Goal: Task Accomplishment & Management: Manage account settings

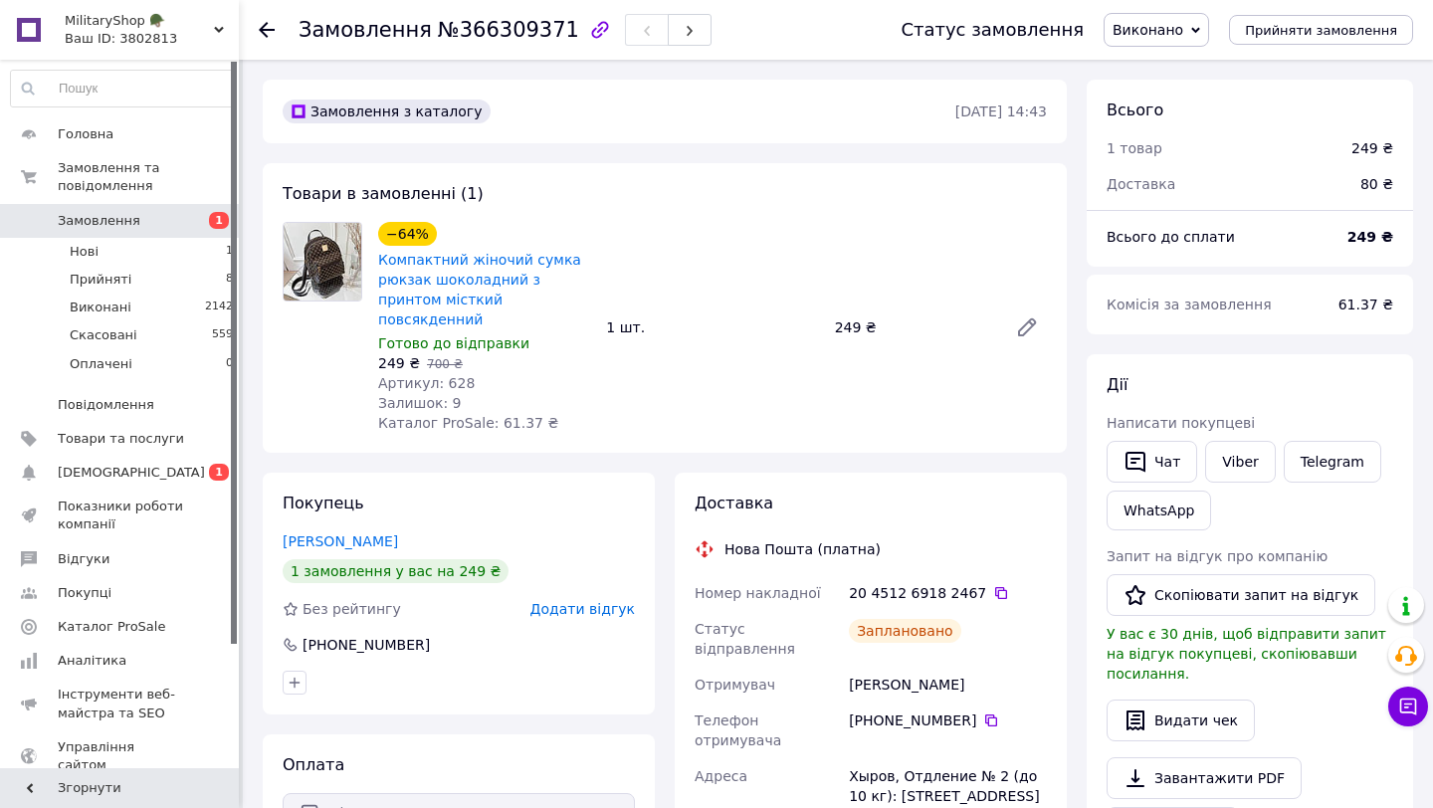
click at [98, 215] on span "Замовлення" at bounding box center [99, 221] width 83 height 18
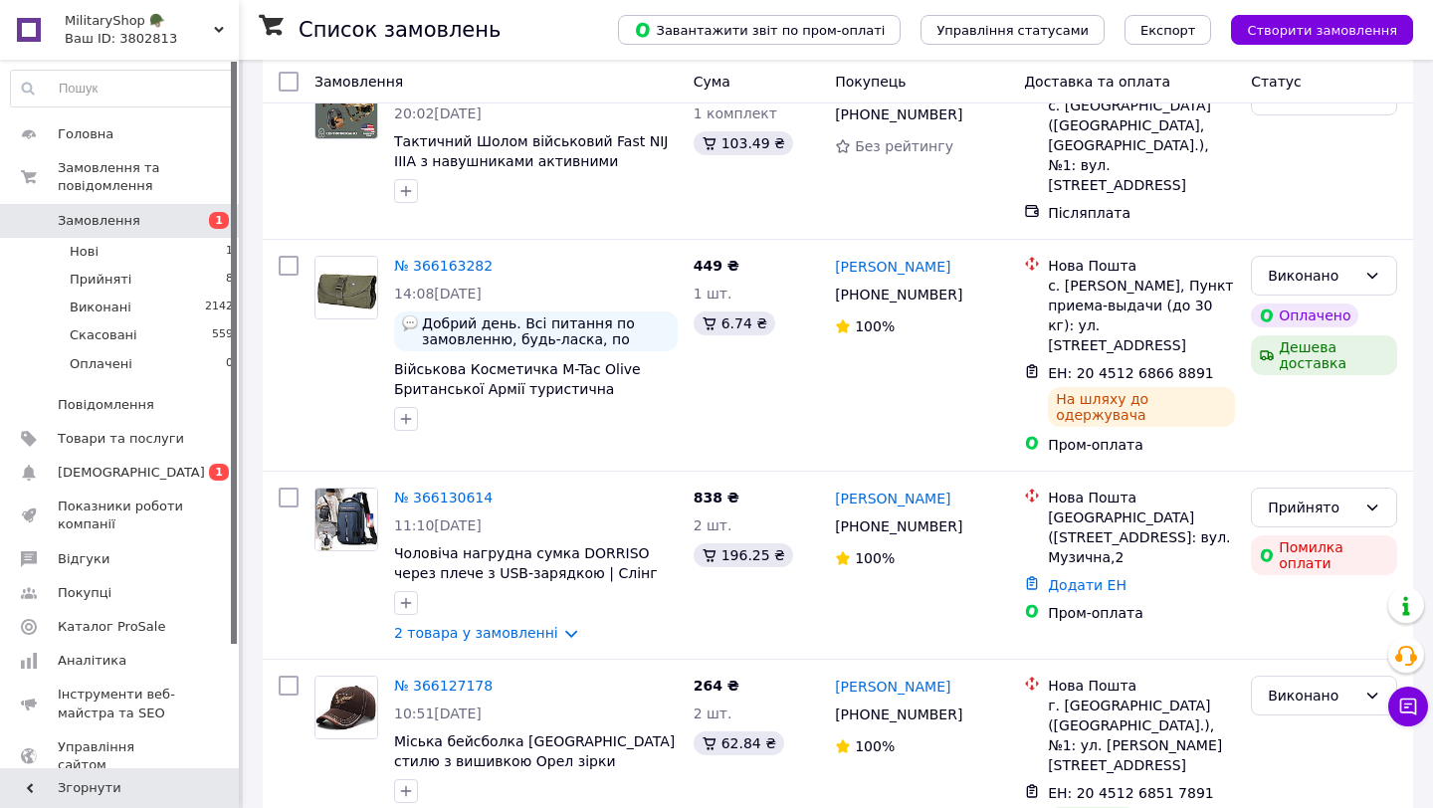
scroll to position [1021, 0]
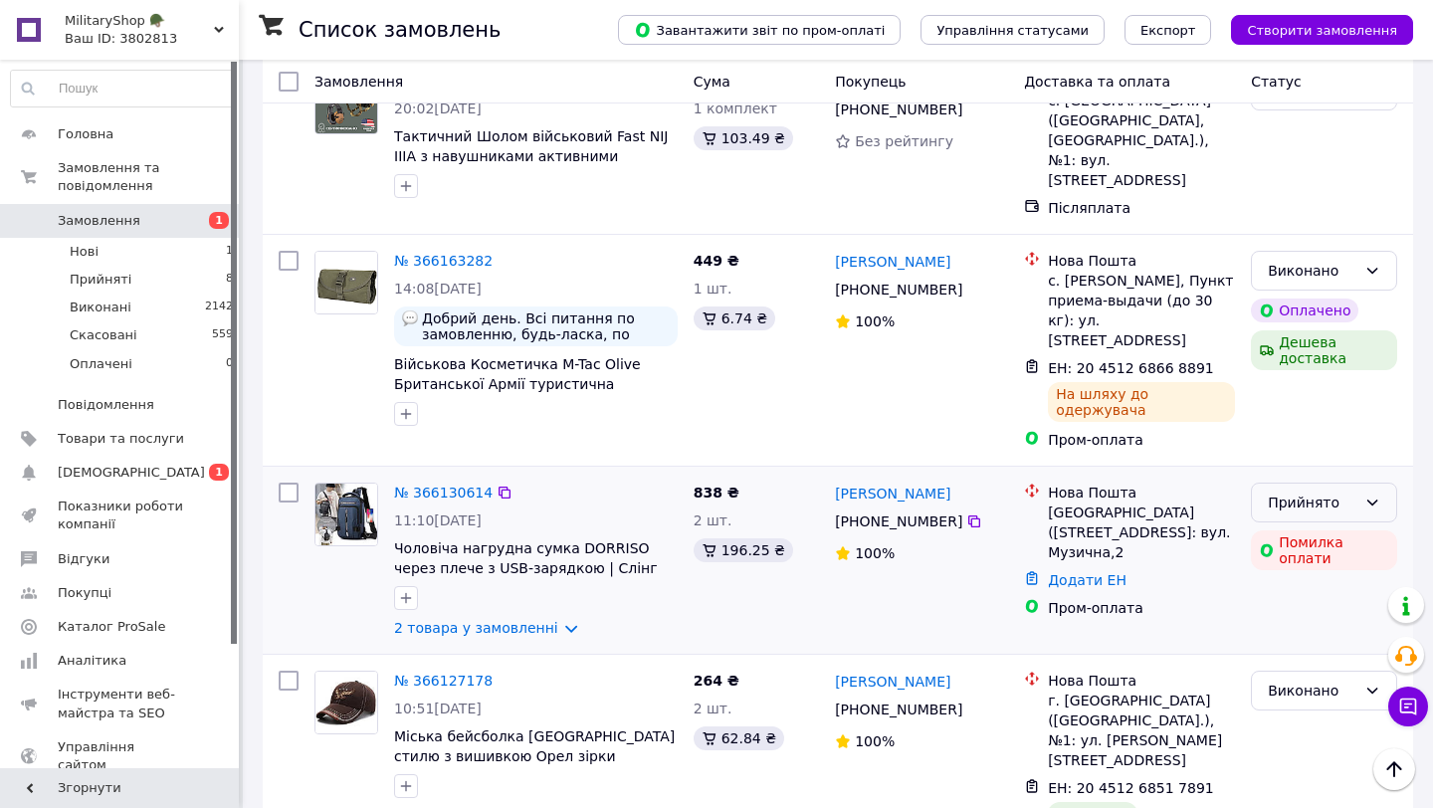
click at [1369, 499] on icon at bounding box center [1372, 502] width 11 height 6
click at [1332, 441] on li "Скасовано" at bounding box center [1324, 439] width 144 height 36
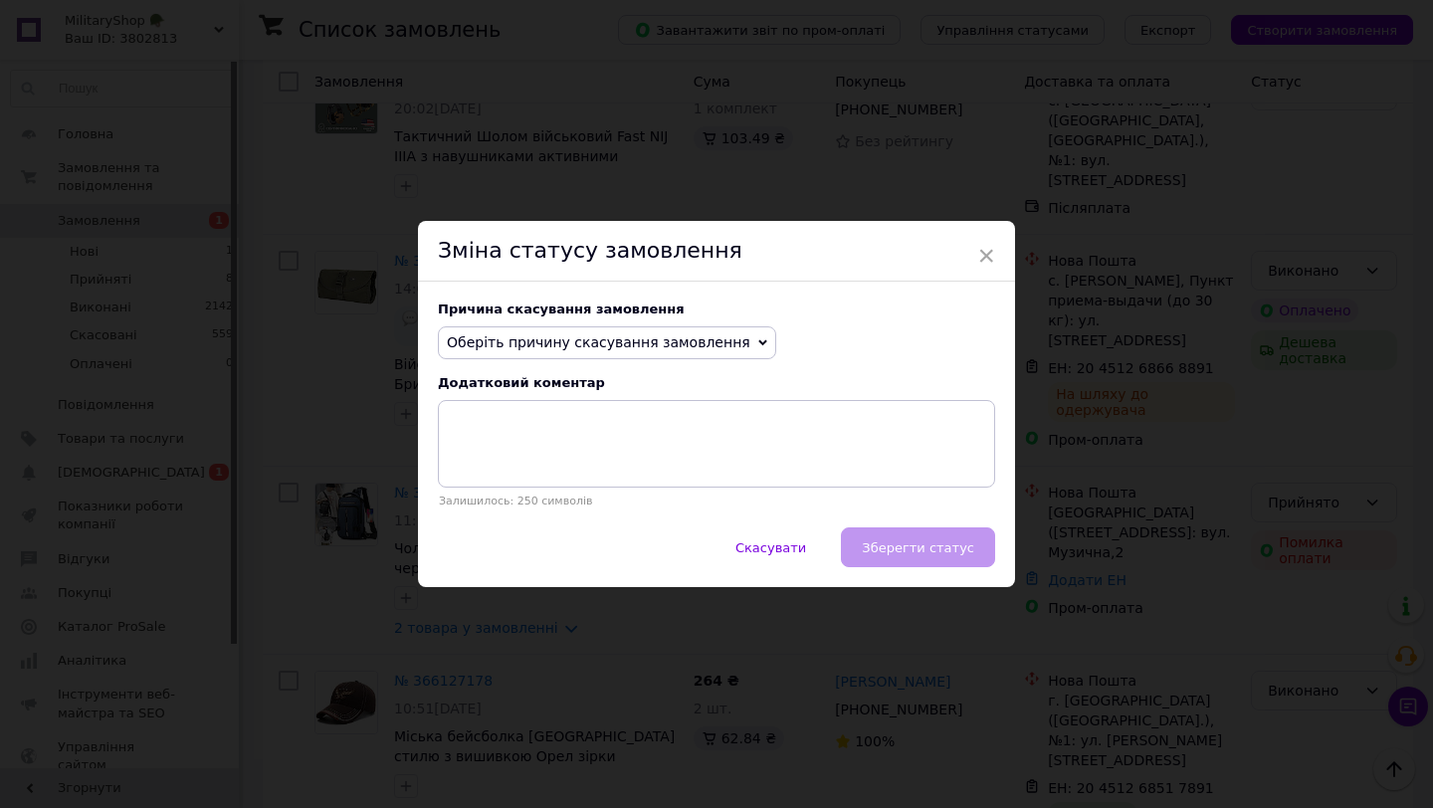
click at [613, 342] on span "Оберіть причину скасування замовлення" at bounding box center [598, 342] width 303 height 16
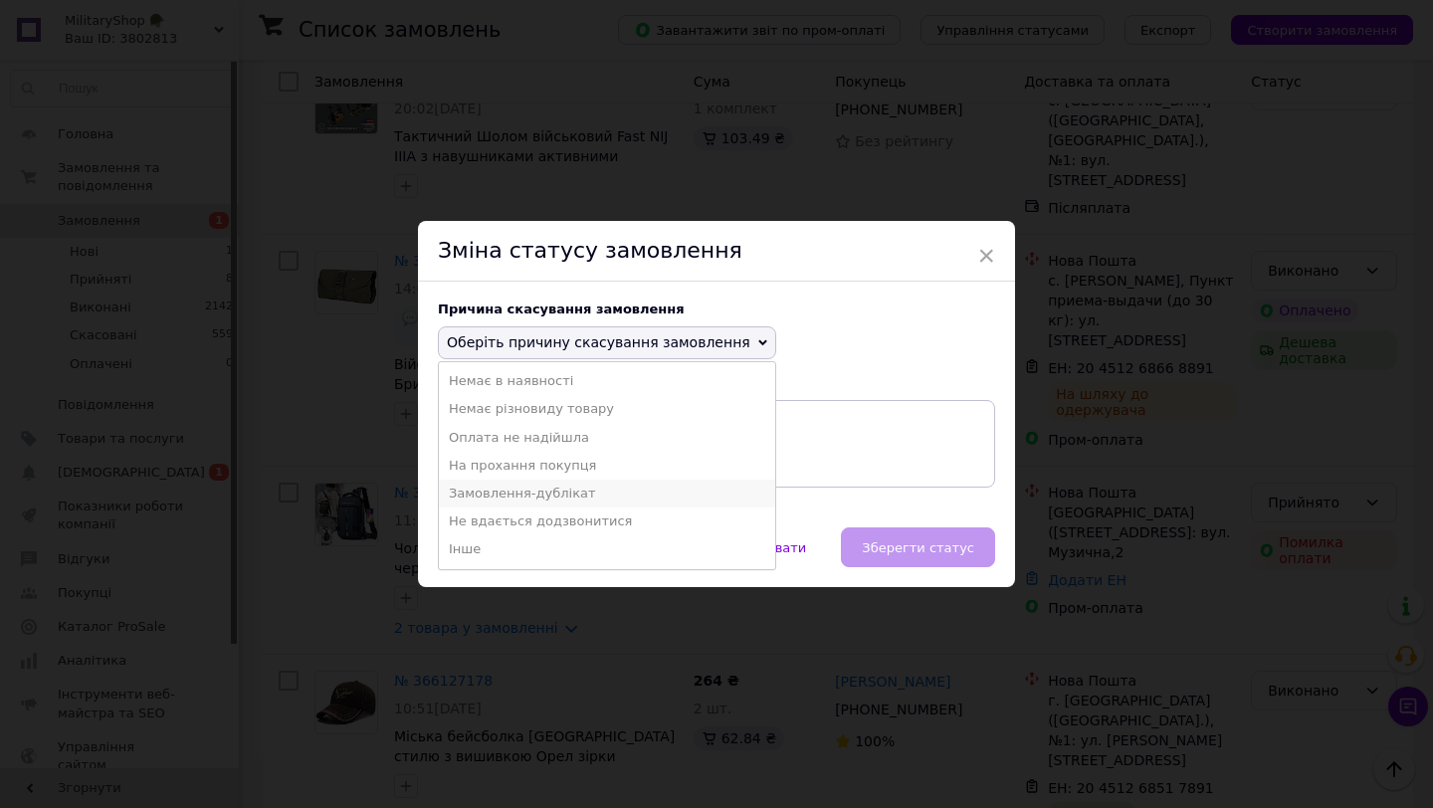
click at [504, 495] on li "Замовлення-дублікат" at bounding box center [607, 494] width 336 height 28
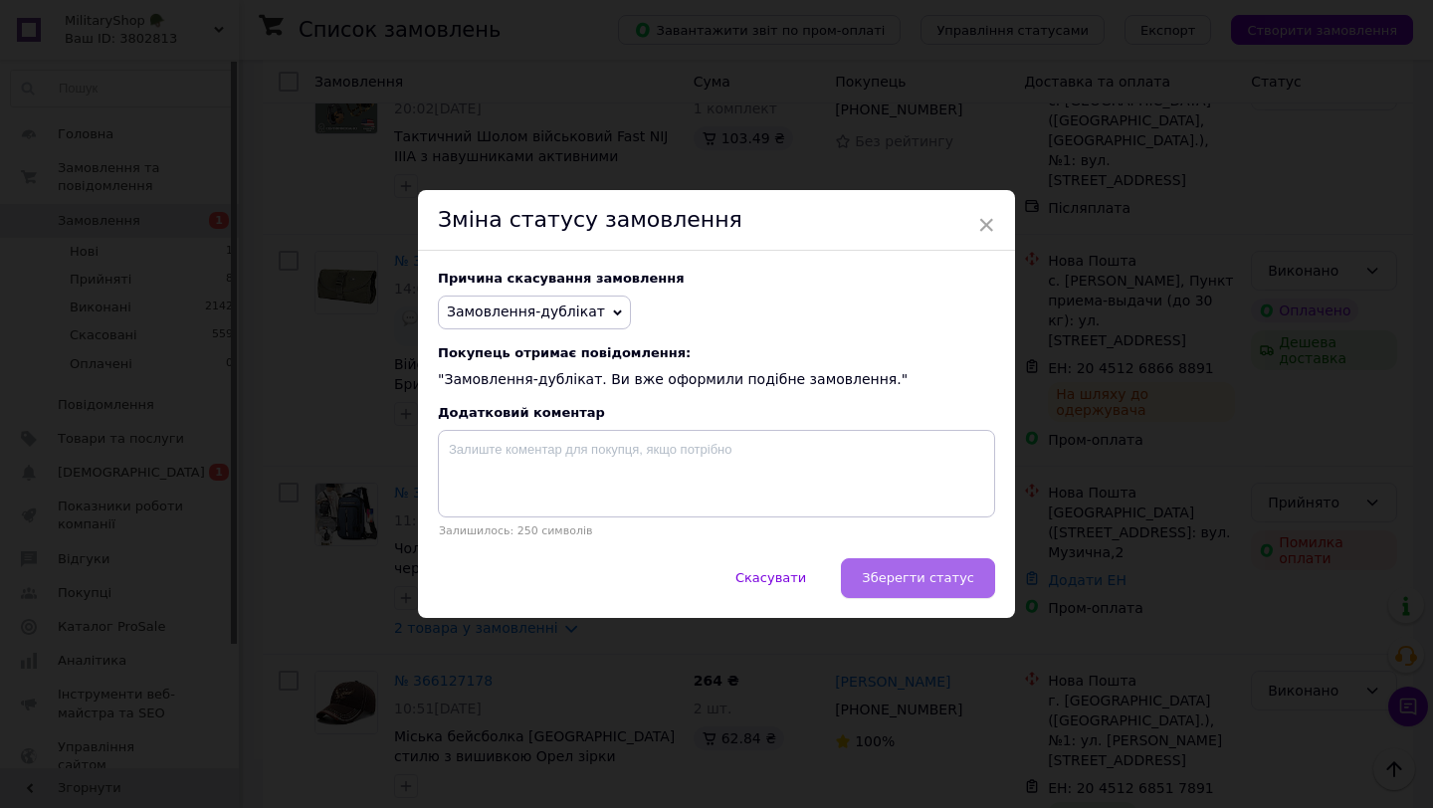
click at [935, 579] on span "Зберегти статус" at bounding box center [918, 577] width 112 height 15
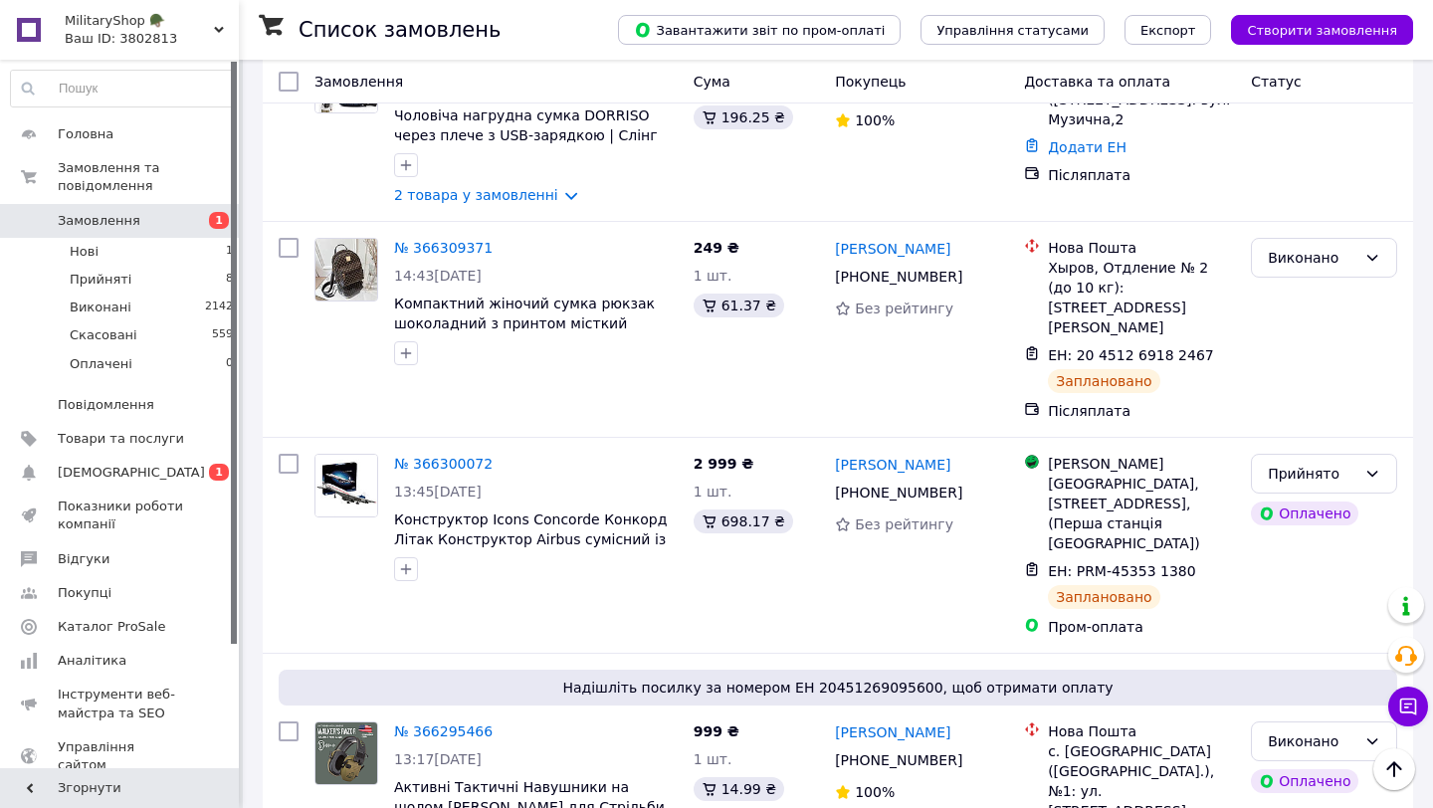
scroll to position [0, 0]
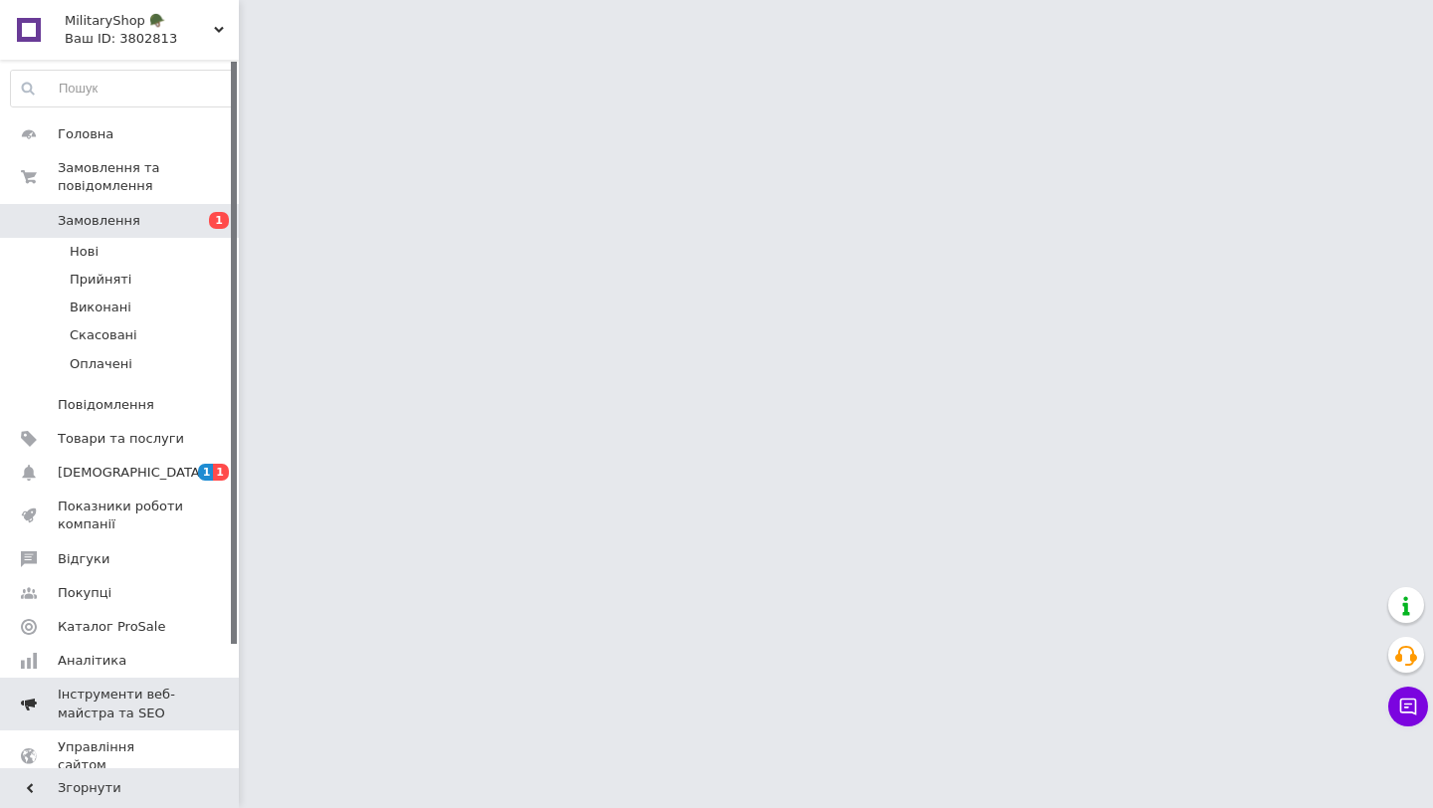
click at [104, 470] on span "[DEMOGRAPHIC_DATA]" at bounding box center [131, 473] width 147 height 18
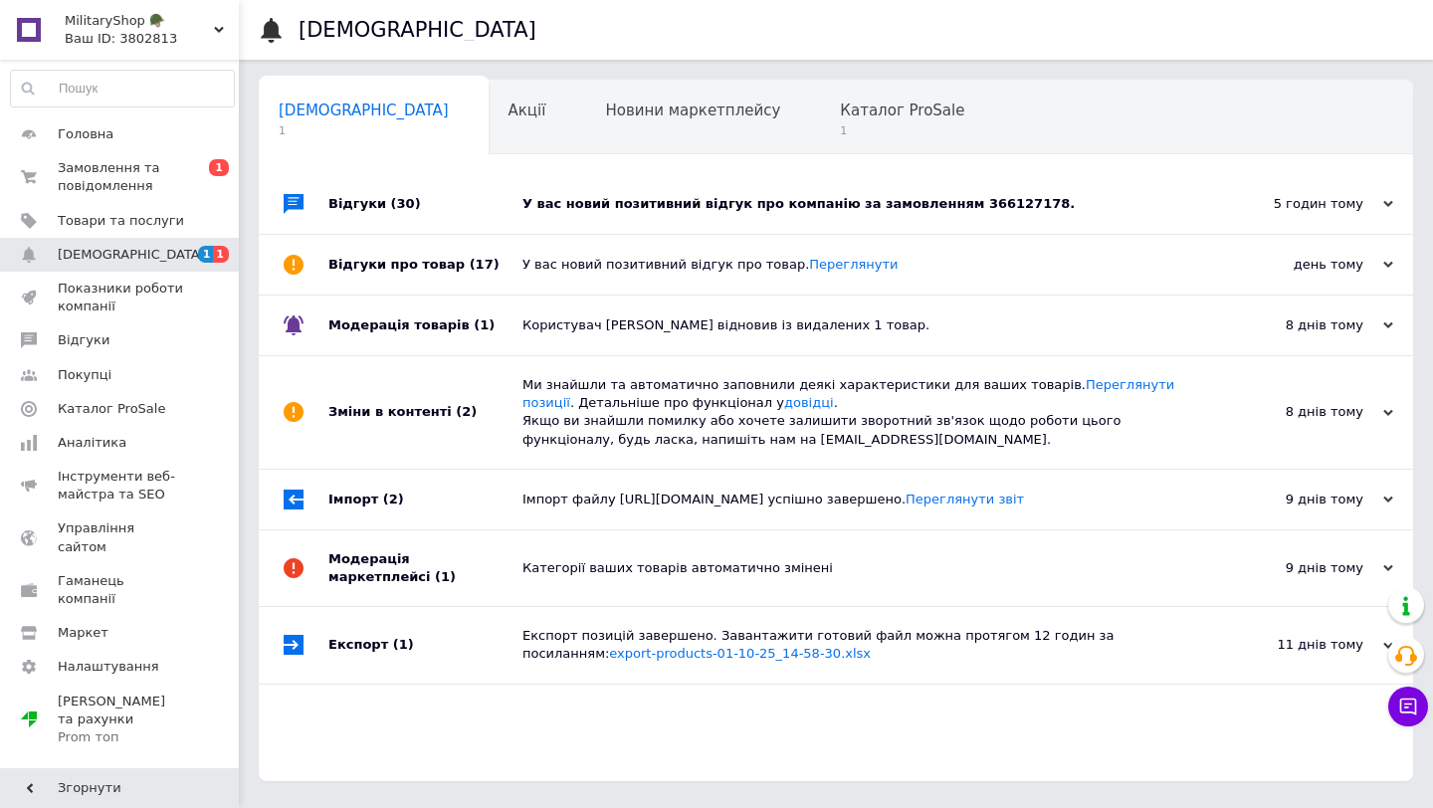
click at [779, 204] on div "У вас новий позитивний відгук про компанію за замовленням 366127178." at bounding box center [858, 204] width 672 height 18
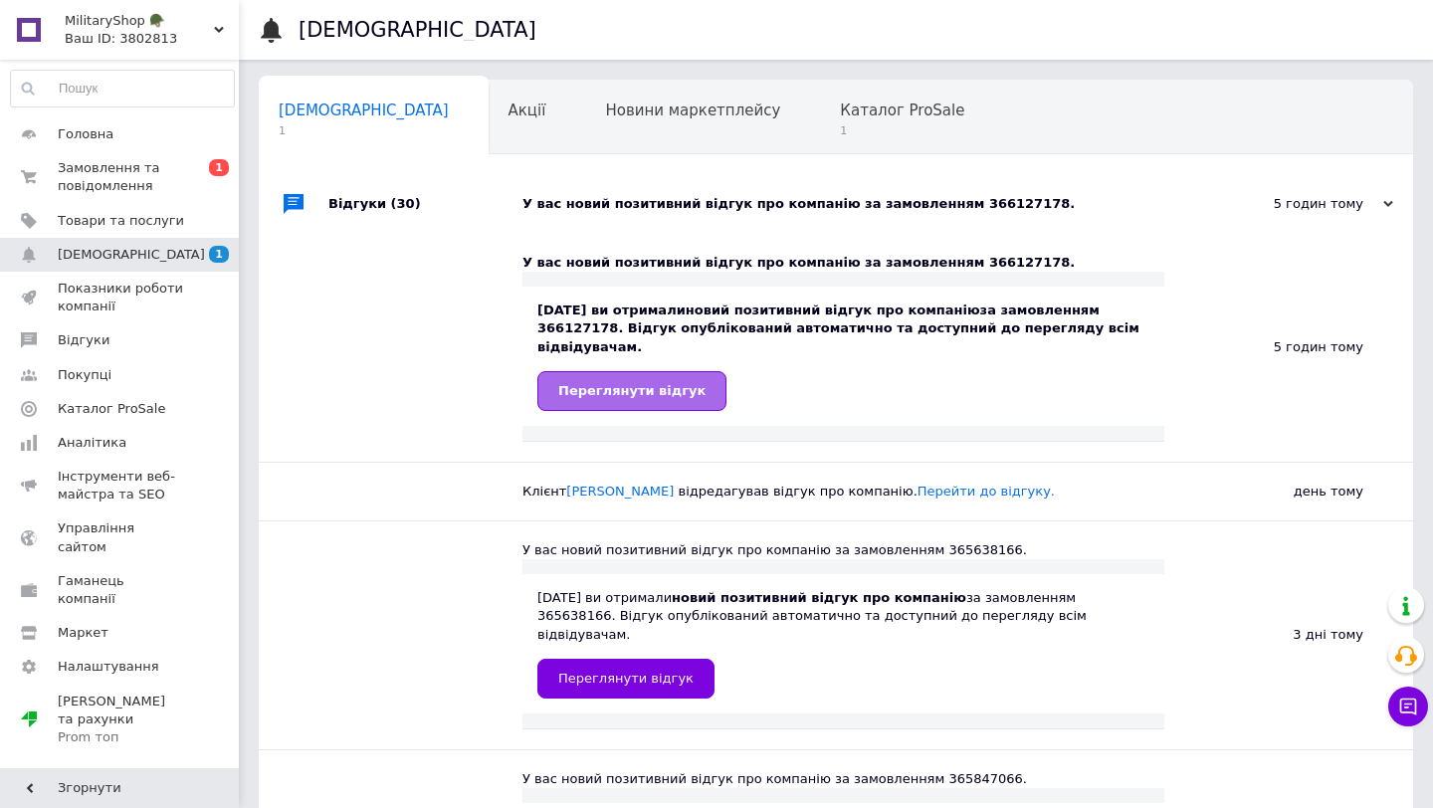
click at [652, 385] on span "Переглянути відгук" at bounding box center [631, 390] width 147 height 15
click at [840, 107] on span "Каталог ProSale" at bounding box center [902, 110] width 124 height 18
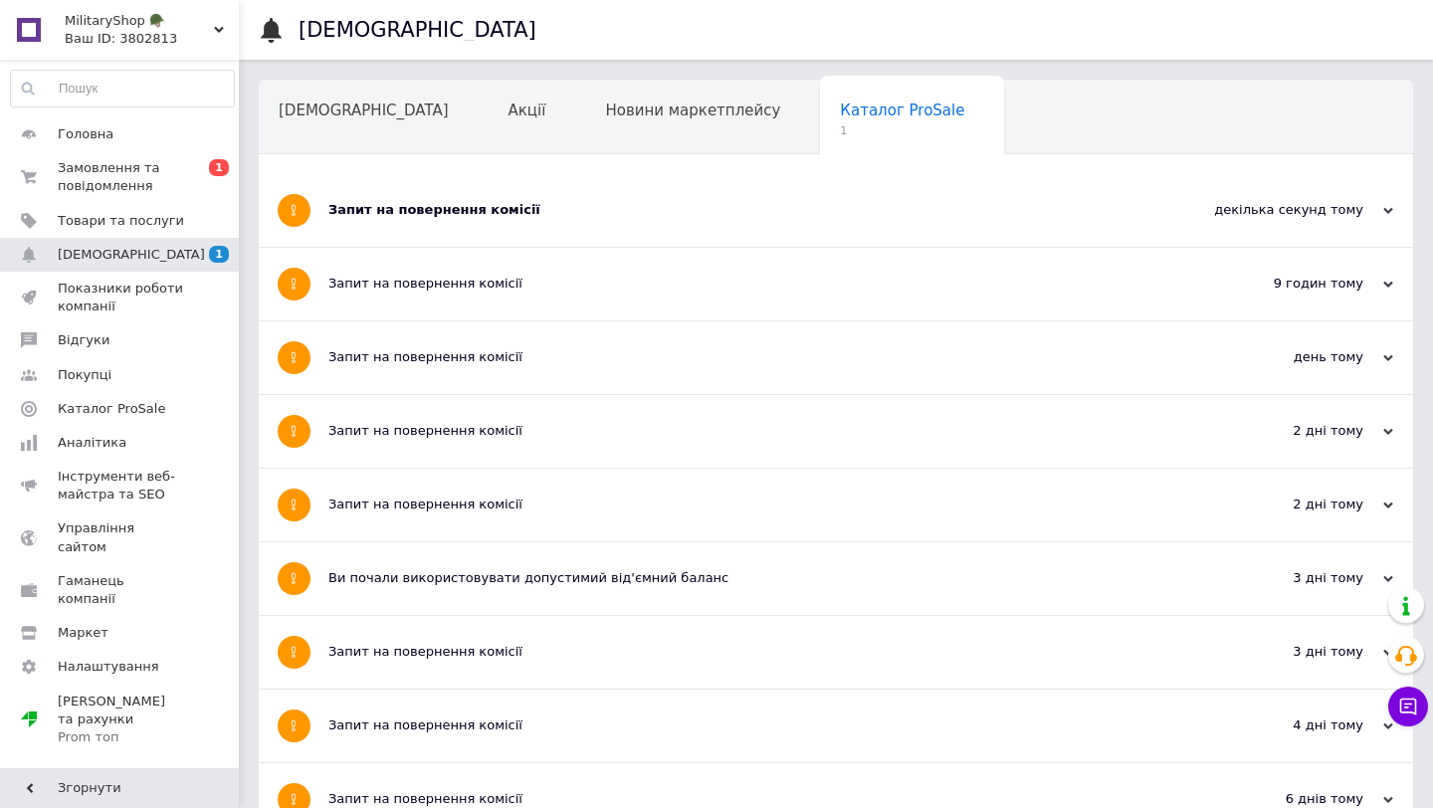
click at [467, 205] on div "Запит на повернення комісії" at bounding box center [761, 210] width 866 height 18
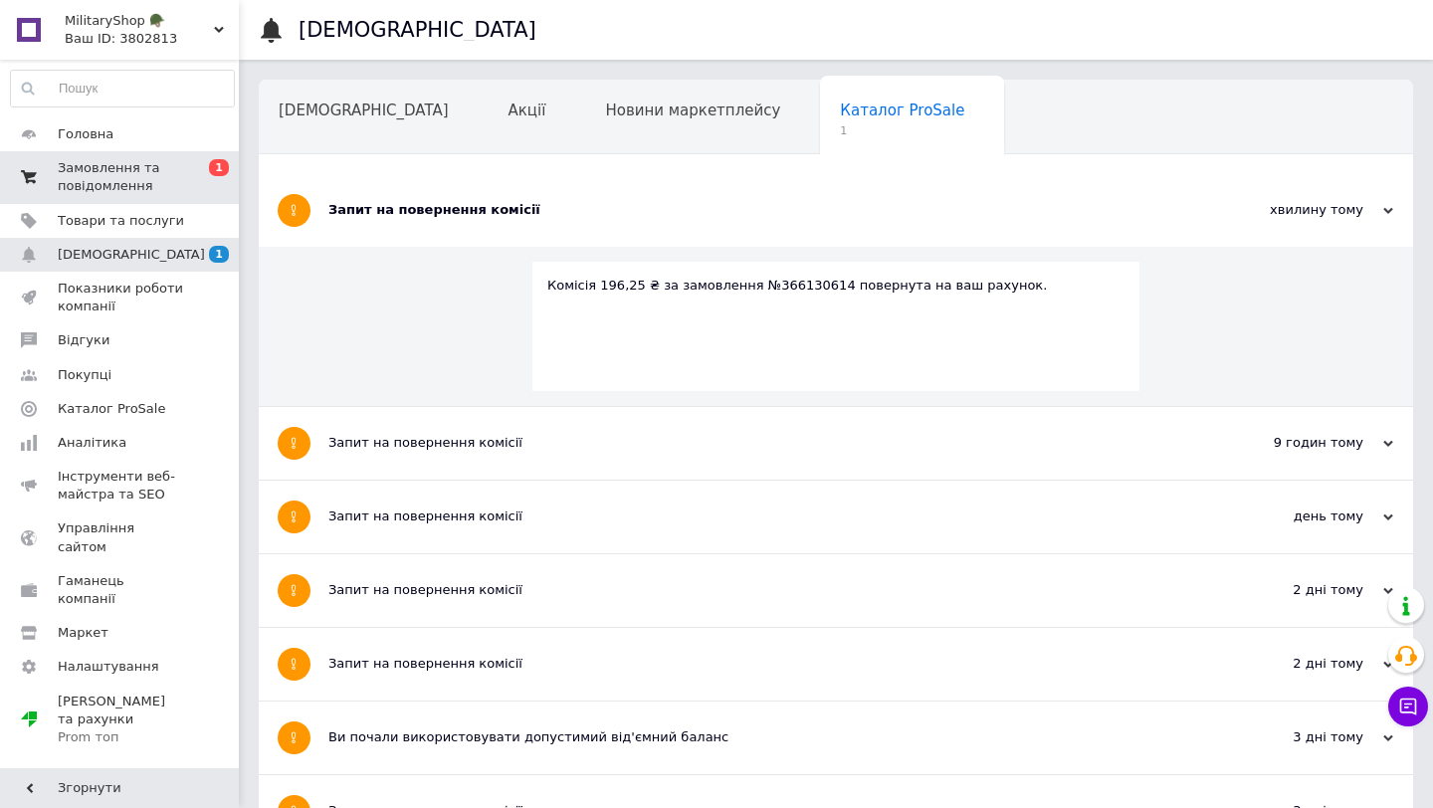
click at [97, 164] on span "Замовлення та повідомлення" at bounding box center [121, 177] width 126 height 36
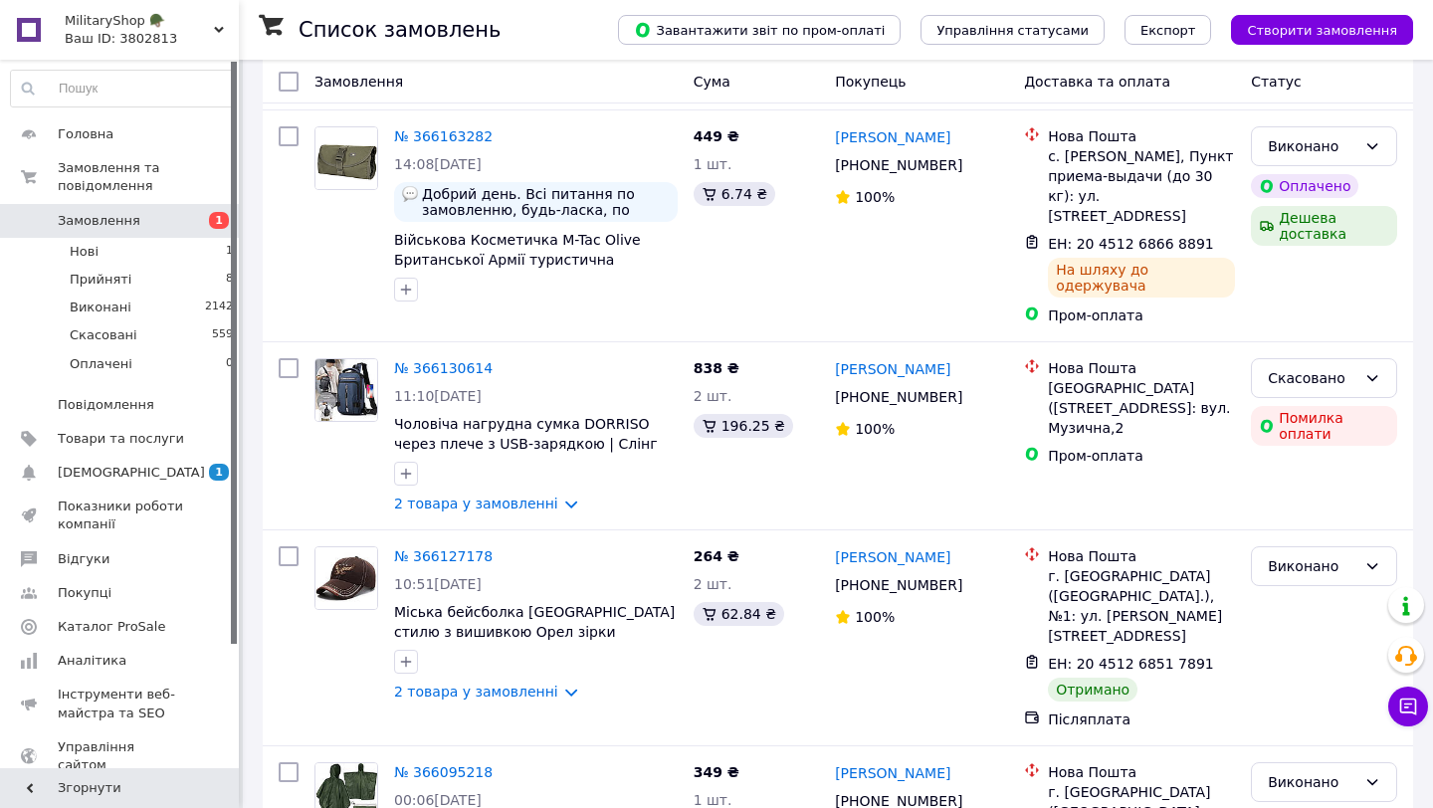
scroll to position [1227, 0]
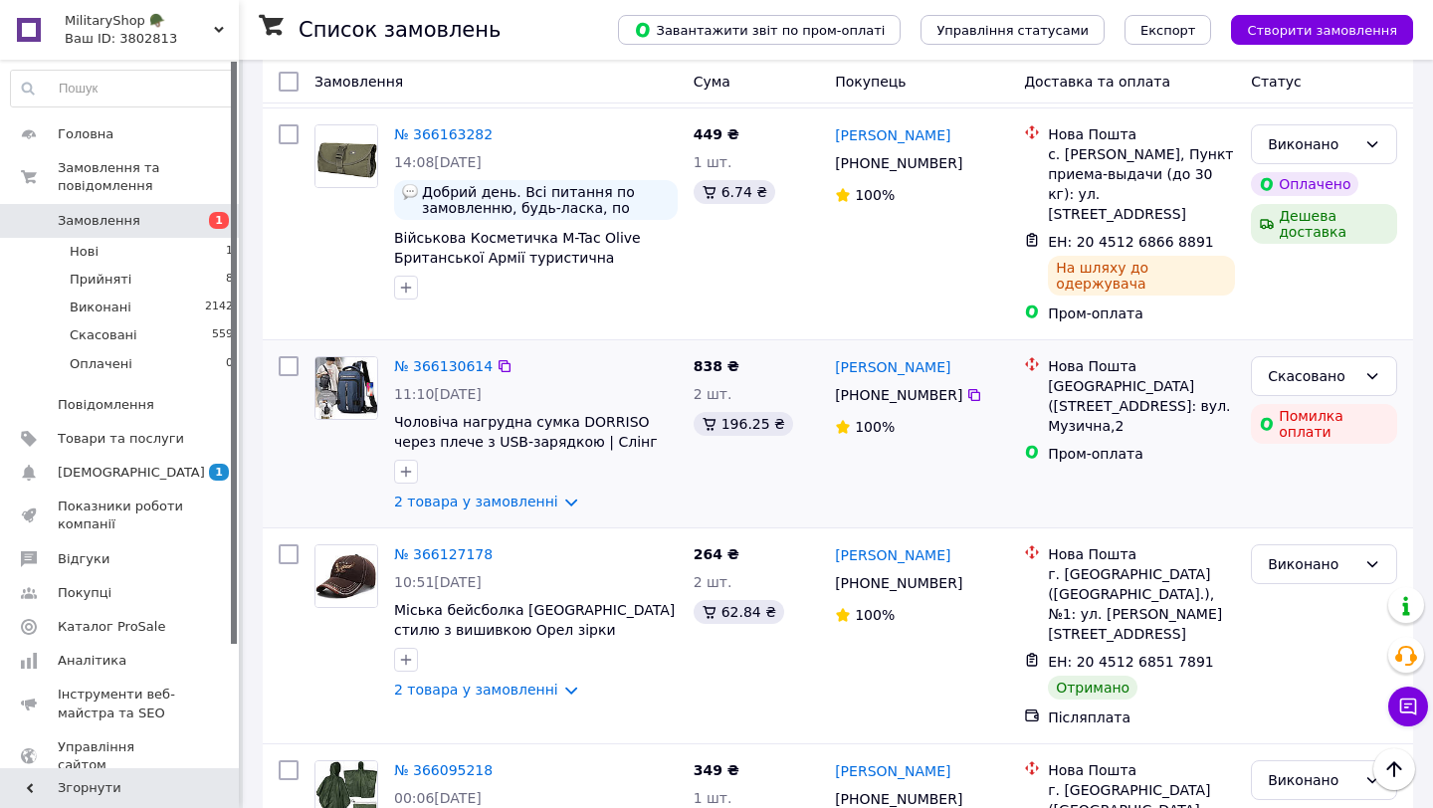
click at [456, 354] on div "№ 366130614" at bounding box center [443, 366] width 102 height 24
click at [451, 358] on link "№ 366130614" at bounding box center [443, 366] width 98 height 16
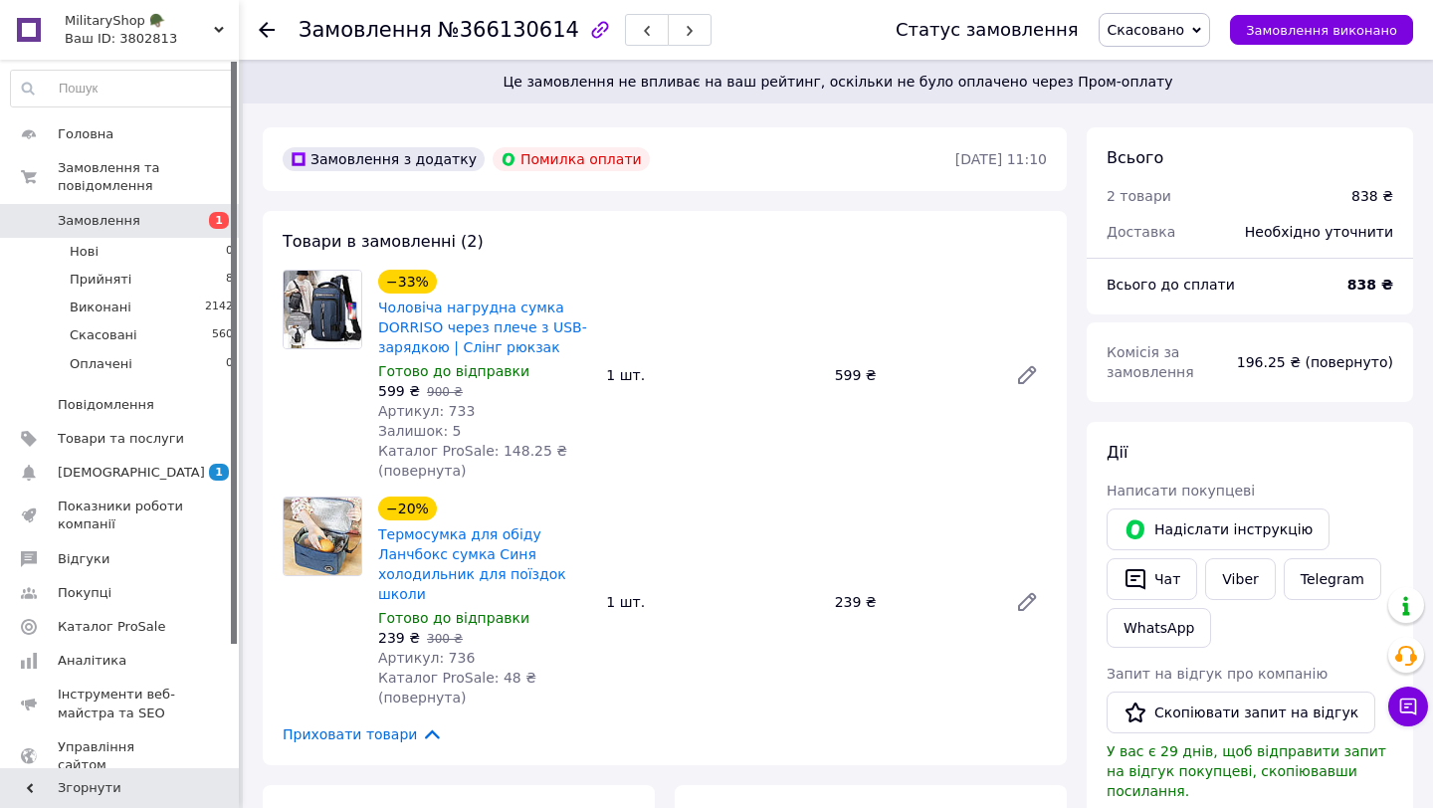
click at [130, 221] on span "Замовлення" at bounding box center [99, 221] width 83 height 18
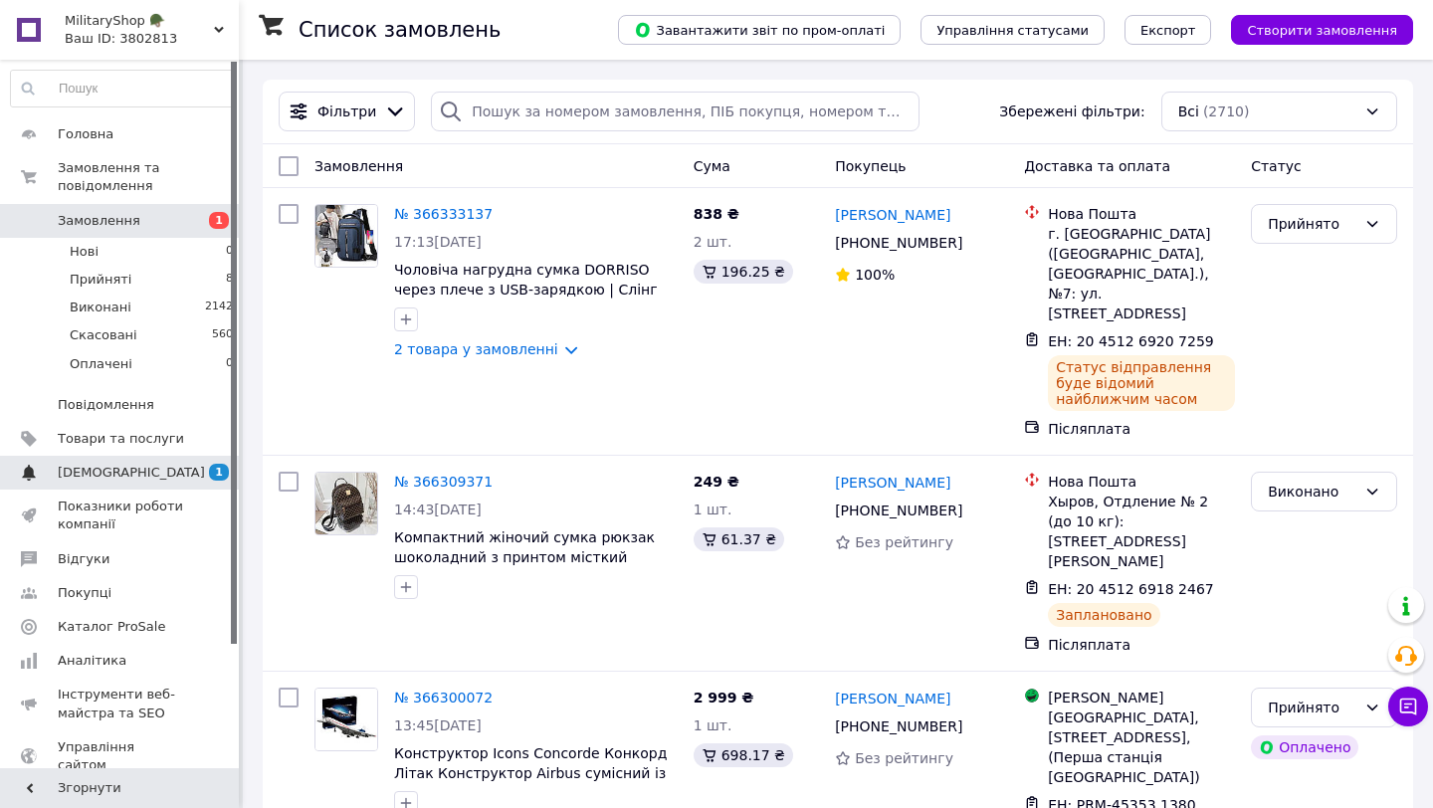
click at [133, 464] on span "[DEMOGRAPHIC_DATA]" at bounding box center [121, 473] width 126 height 18
